Goal: Navigation & Orientation: Find specific page/section

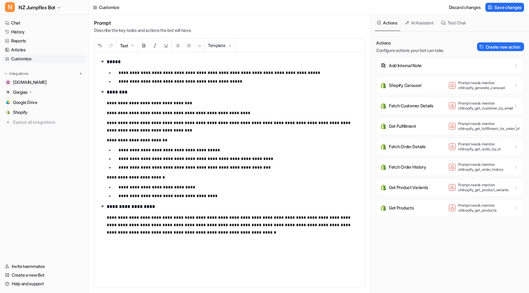
click at [19, 57] on link "Customize" at bounding box center [44, 58] width 84 height 9
click at [24, 33] on link "History" at bounding box center [44, 32] width 84 height 9
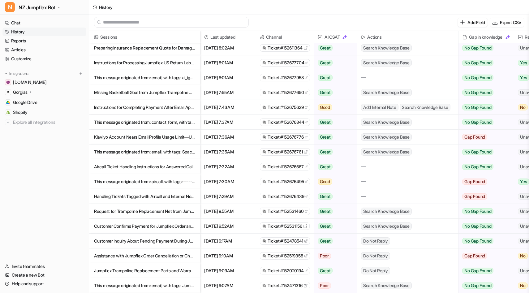
scroll to position [1, 0]
click at [173, 76] on p "This message originated from: email, with tags: ai_ignore, Jumpflex -----" at bounding box center [144, 77] width 101 height 15
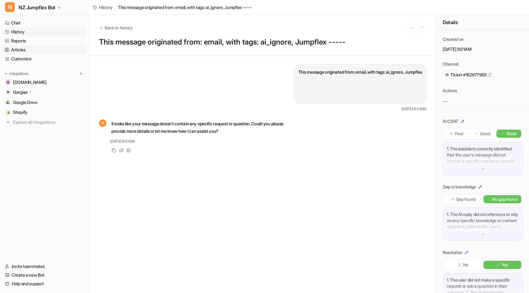
click at [48, 54] on link "Articles" at bounding box center [44, 49] width 84 height 9
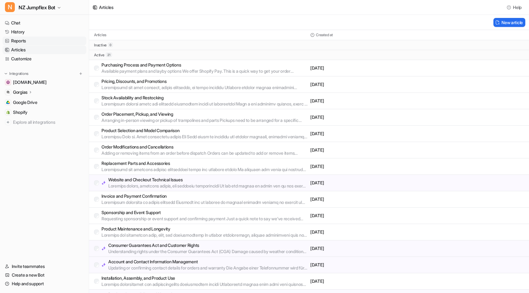
click at [42, 40] on link "Reports" at bounding box center [44, 41] width 84 height 9
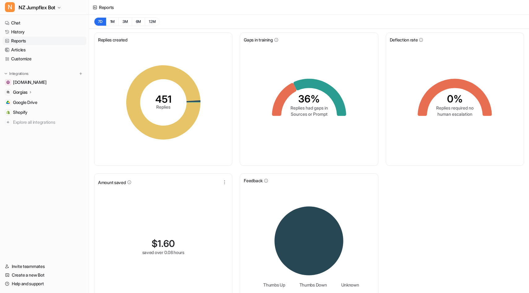
scroll to position [21, 0]
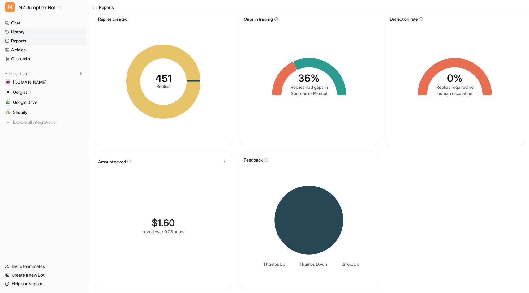
click at [34, 34] on link "History" at bounding box center [44, 32] width 84 height 9
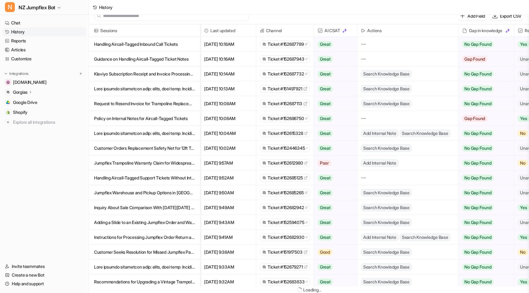
scroll to position [1, 0]
